Goal: Register for event/course

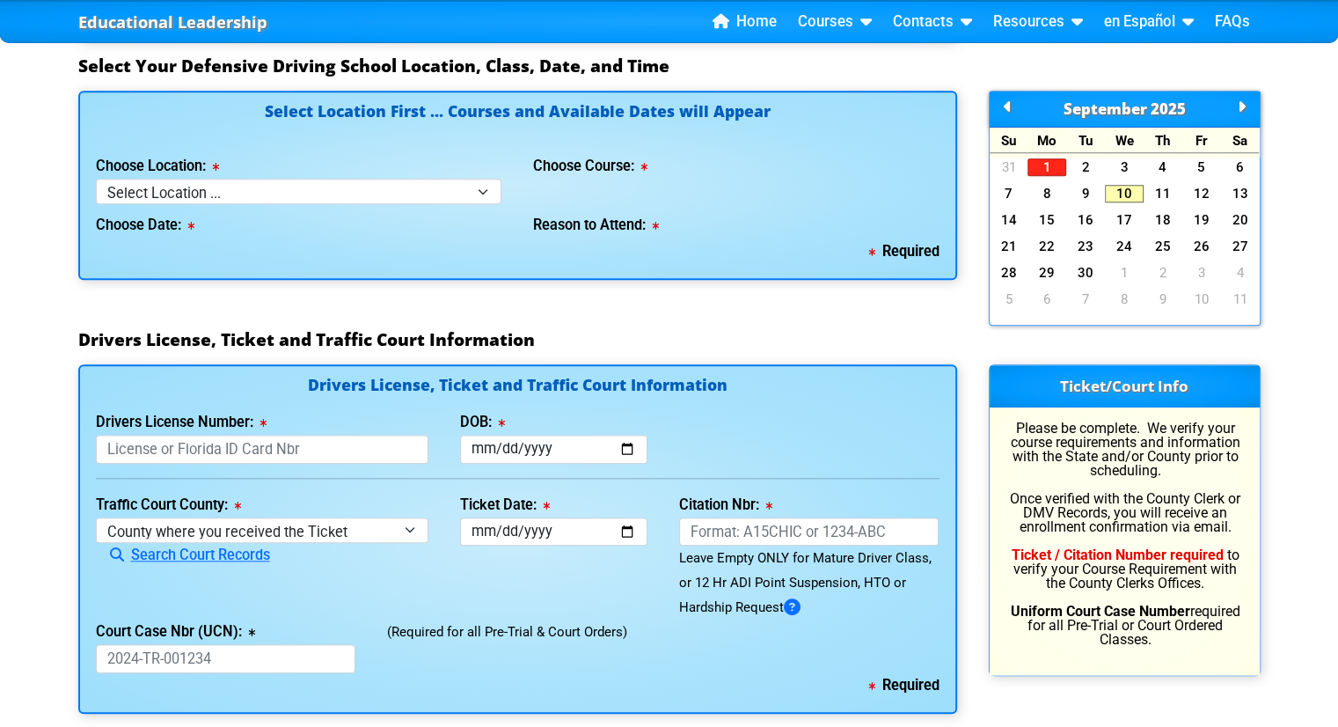
scroll to position [1580, 0]
click at [484, 186] on select "Select Location ... Tampa Orlando Kissimmee [GEOGRAPHIC_DATA] - en español [GEO…" at bounding box center [299, 192] width 406 height 26
select select "3"
click at [96, 179] on select "Select Location ... Tampa Orlando Kissimmee [GEOGRAPHIC_DATA] - en español [GEO…" at bounding box center [299, 192] width 406 height 26
click at [604, 184] on select "Select Course ... 4 Hour Under 25 Class (STOP or Youthful Offender) 8 Hour Aggr…" at bounding box center [736, 192] width 406 height 26
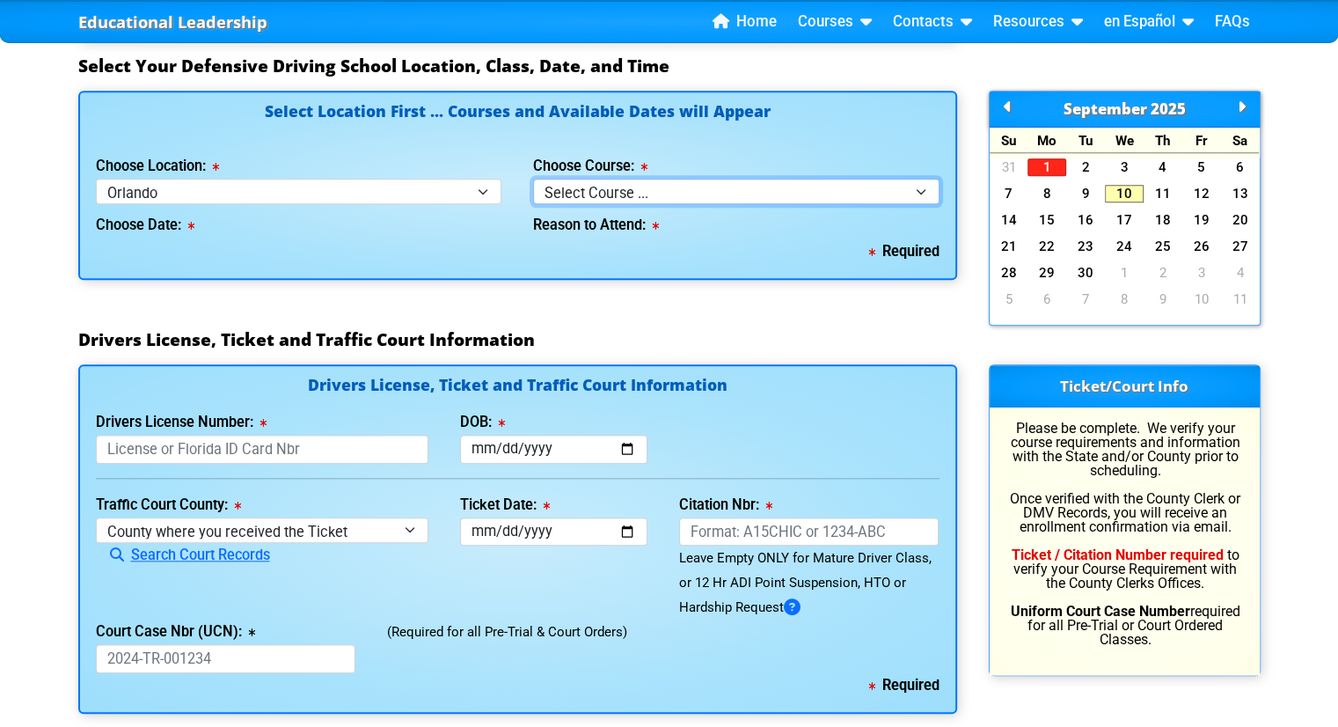
select select "4"
click at [533, 179] on select "Select Course ... 4 Hour Under 25 Class (STOP or Youthful Offender) 8 Hour Aggr…" at bounding box center [736, 192] width 406 height 26
select select
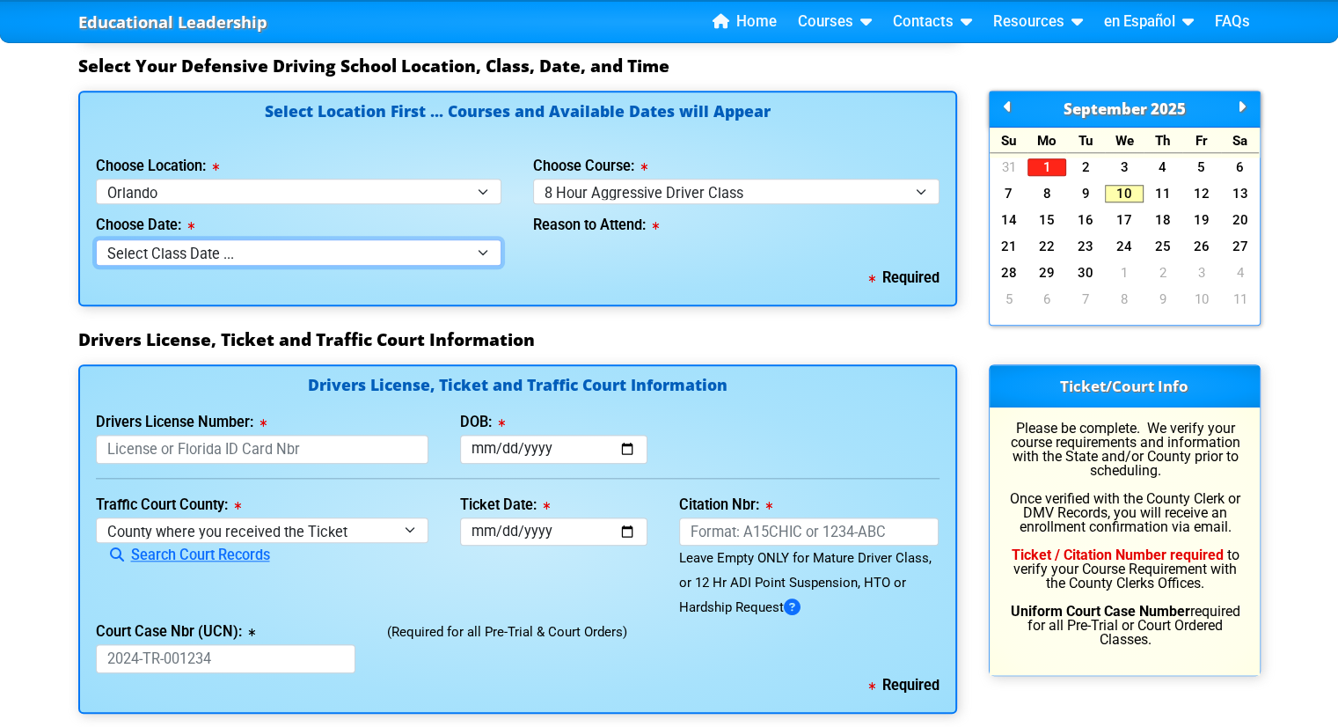
click at [460, 245] on select "Select Class Date ... [DATE] -- (Registration Closed - Class Full)" at bounding box center [299, 252] width 406 height 26
click at [575, 283] on div "Required" at bounding box center [518, 278] width 844 height 25
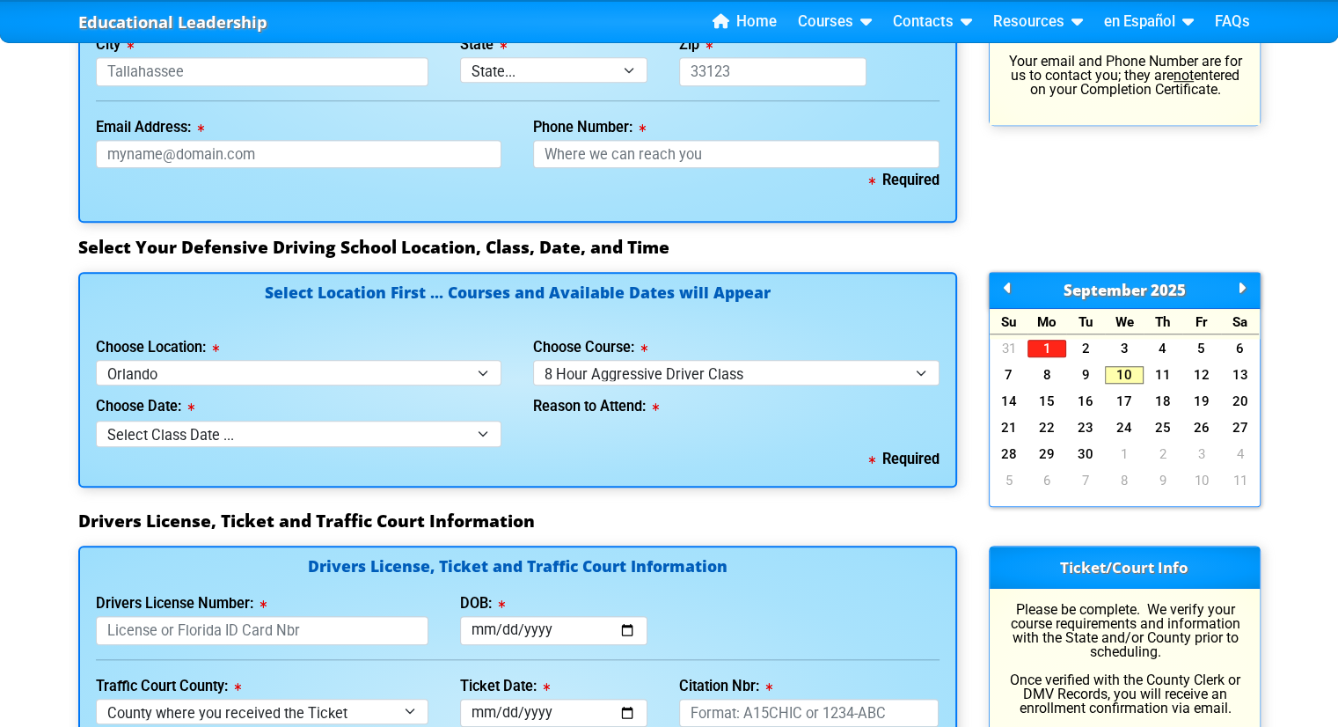
scroll to position [1397, 0]
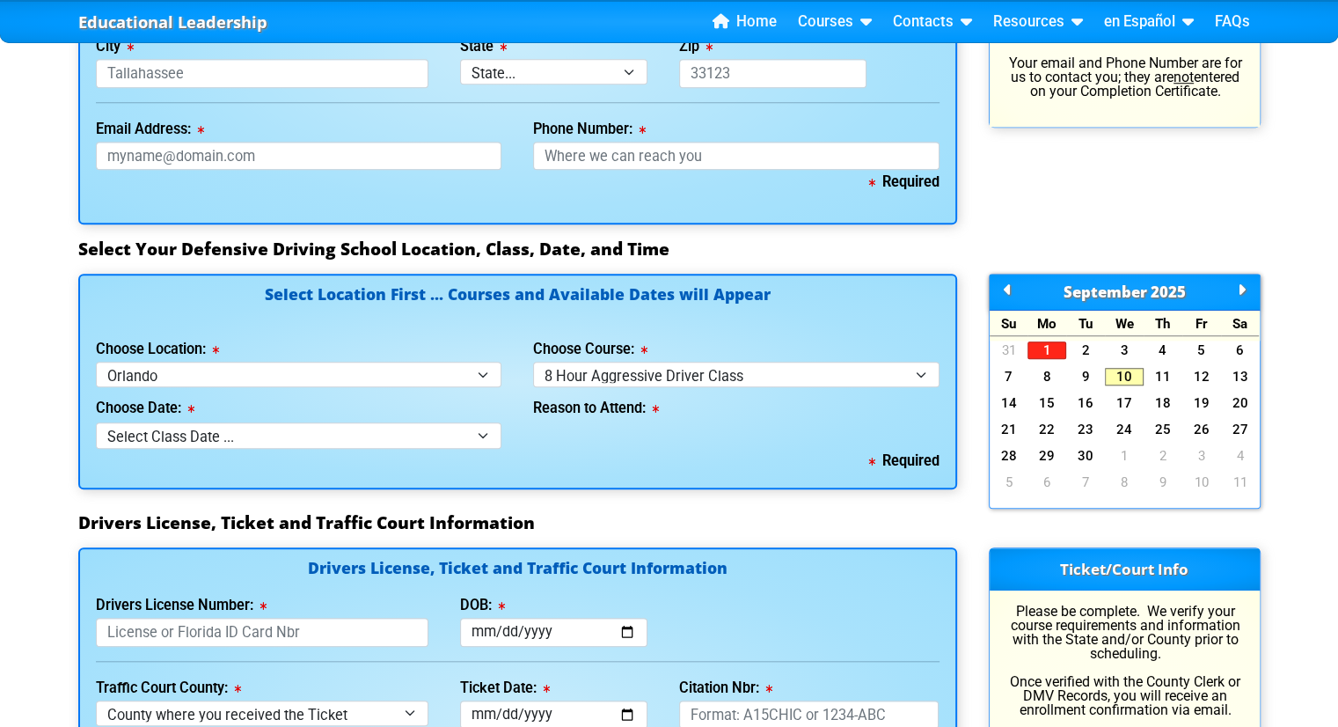
click at [1241, 289] on icon at bounding box center [1242, 289] width 8 height 1
click at [1054, 402] on link "13" at bounding box center [1047, 403] width 39 height 18
click at [1246, 286] on div "[DATE]" at bounding box center [1125, 293] width 270 height 36
